Goal: Navigation & Orientation: Find specific page/section

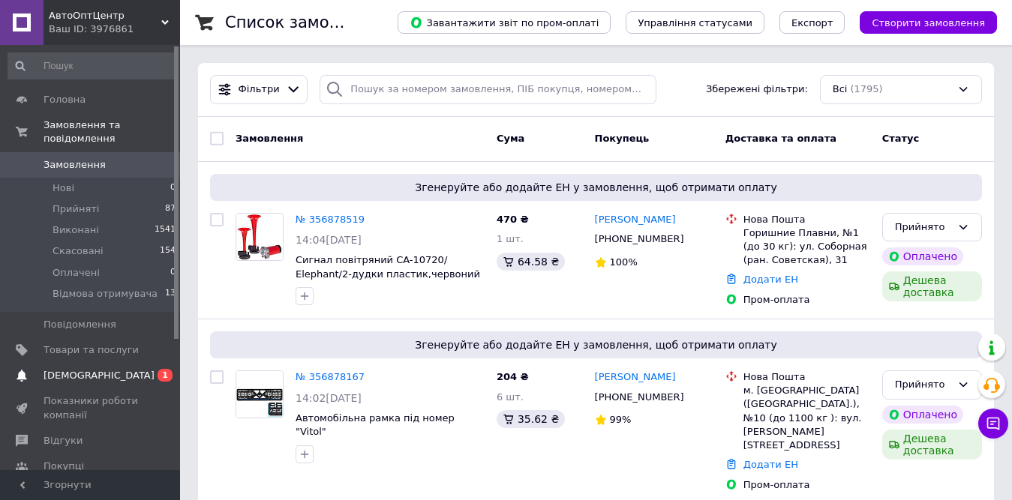
click at [125, 369] on span "[DEMOGRAPHIC_DATA]" at bounding box center [91, 376] width 95 height 14
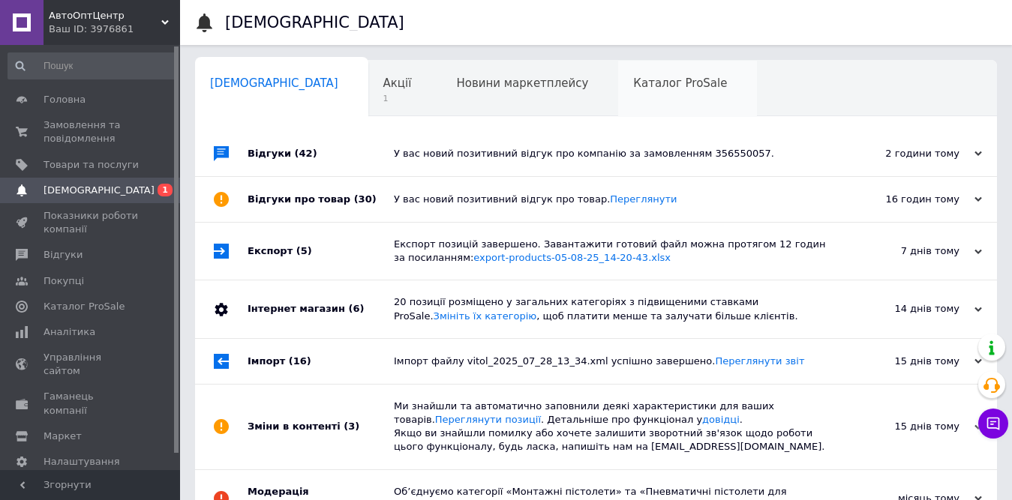
click at [633, 77] on span "Каталог ProSale" at bounding box center [680, 84] width 94 height 14
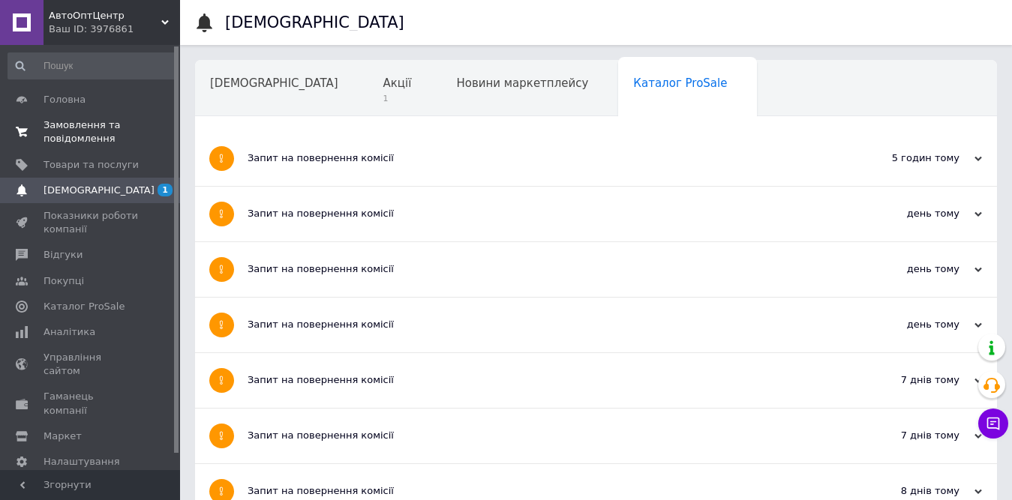
click at [86, 127] on span "Замовлення та повідомлення" at bounding box center [91, 132] width 95 height 27
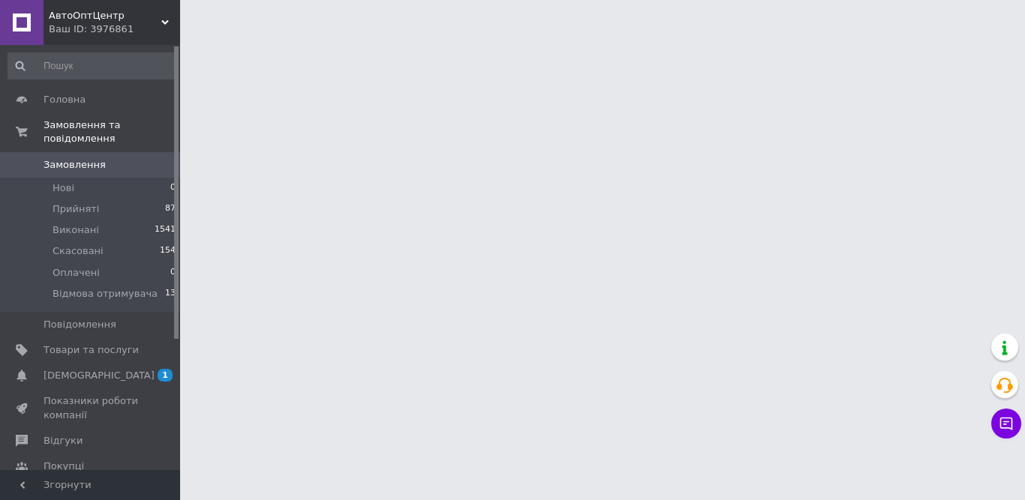
click at [136, 363] on link "[DEMOGRAPHIC_DATA] 1" at bounding box center [92, 376] width 185 height 26
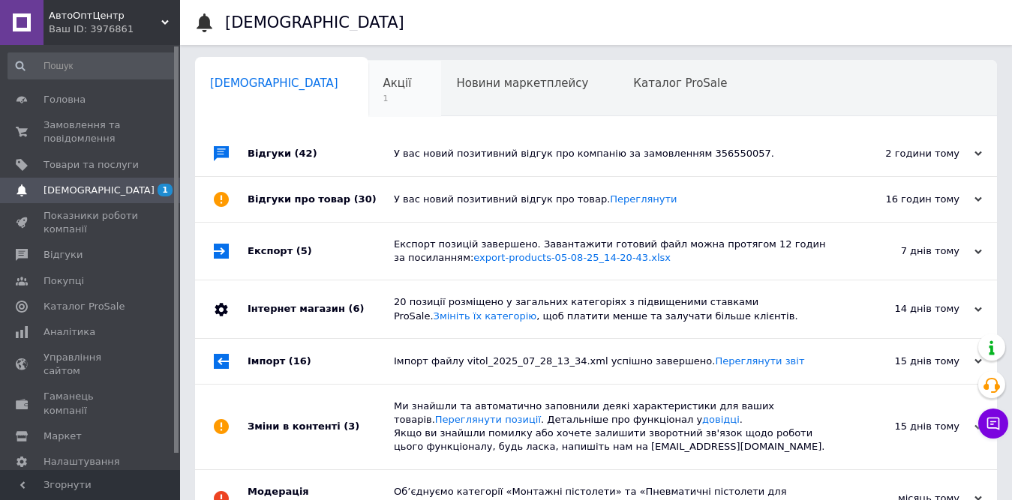
click at [383, 83] on span "Акції" at bounding box center [397, 84] width 29 height 14
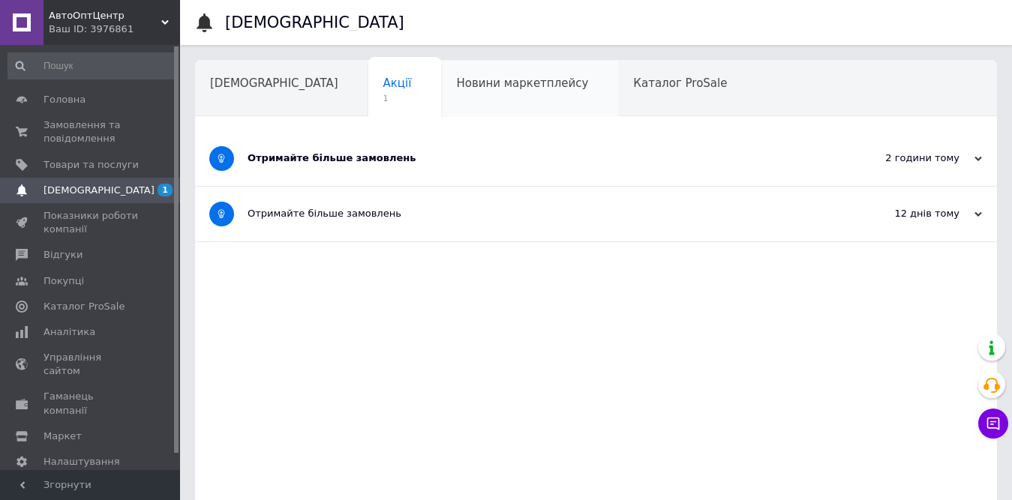
click at [441, 95] on div "Новини маркетплейсу" at bounding box center [529, 89] width 177 height 57
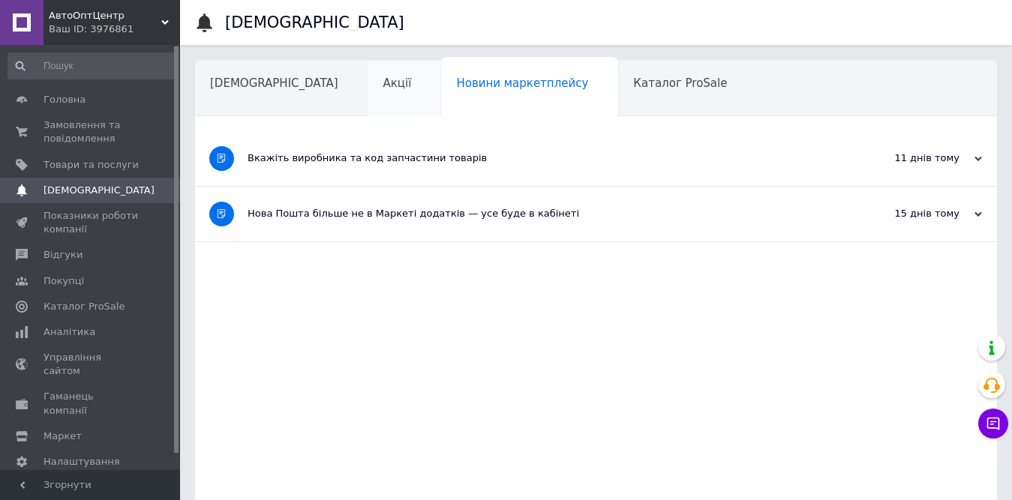
click at [368, 95] on div "Акції" at bounding box center [405, 89] width 74 height 57
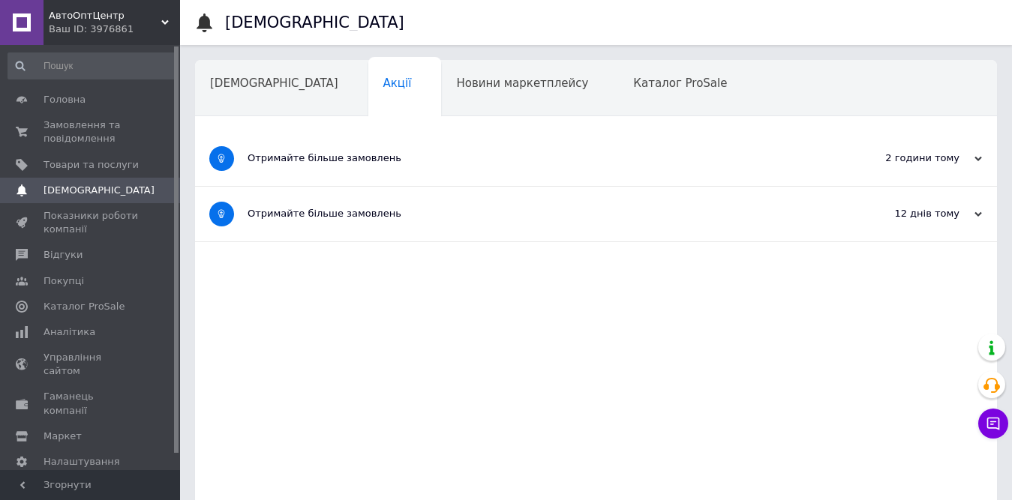
click at [452, 181] on div "Отримайте більше замовлень" at bounding box center [540, 158] width 584 height 55
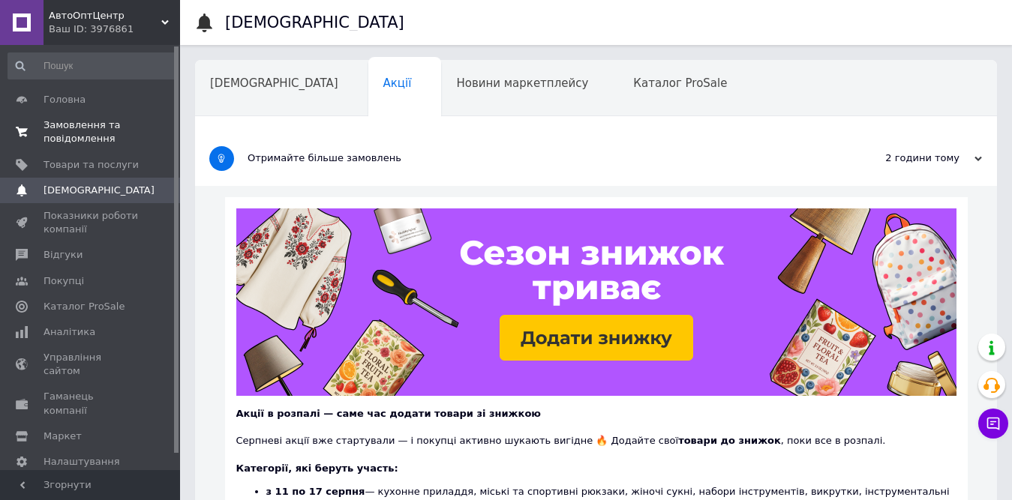
click at [114, 149] on link "Замовлення та повідомлення 0 0" at bounding box center [92, 132] width 185 height 39
